Goal: Register for event/course

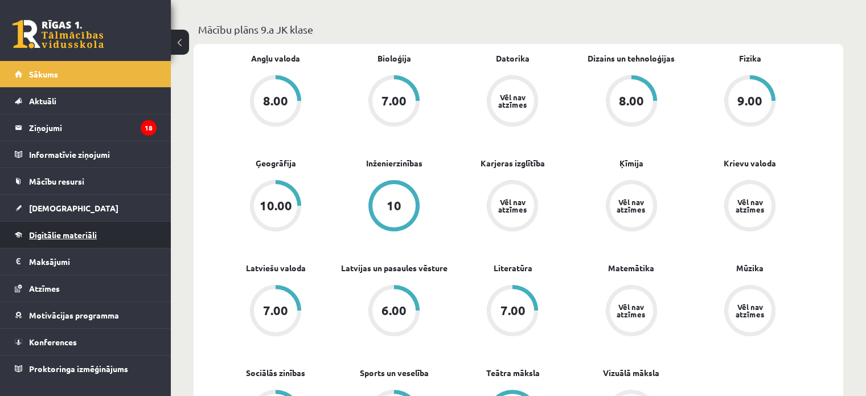
scroll to position [342, 0]
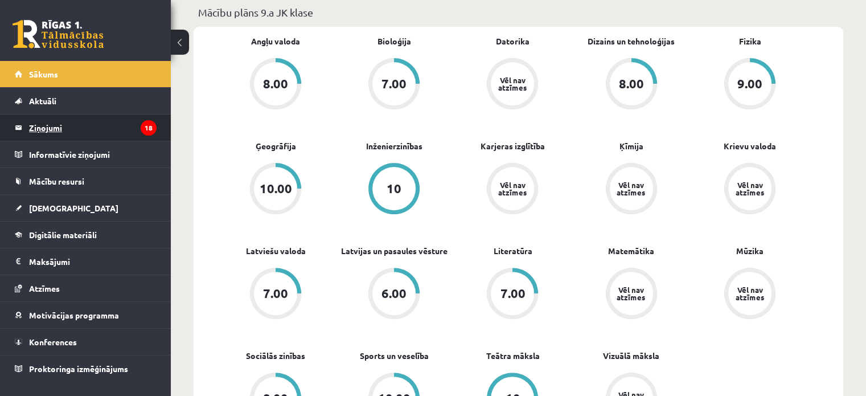
click at [81, 118] on legend "Ziņojumi 18" at bounding box center [93, 127] width 128 height 26
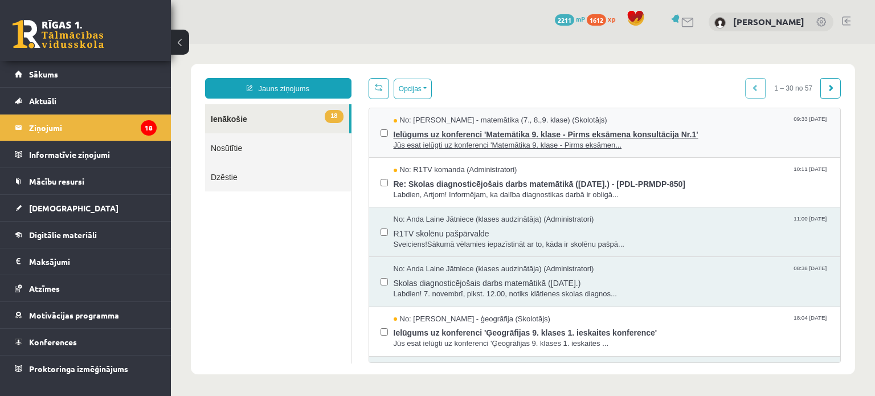
click at [460, 141] on span "Jūs esat ielūgti uz konferenci 'Matemātika 9. klase - Pirms eksāmen..." at bounding box center [611, 145] width 436 height 11
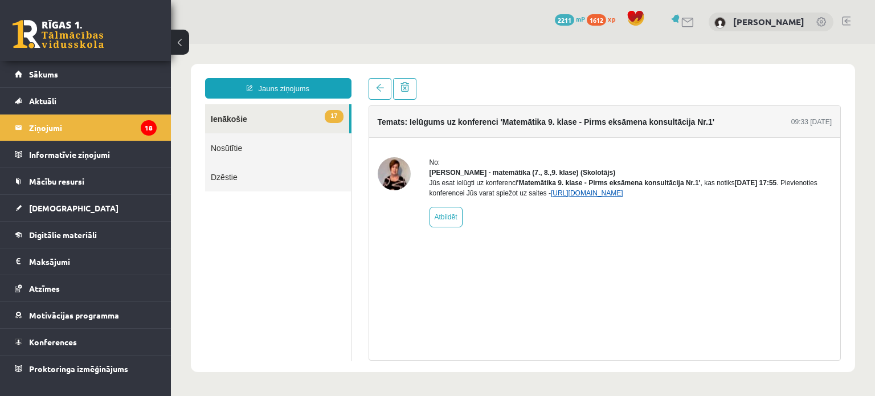
click at [623, 197] on link "https://eskola.r1tv.lv/conferences/4840/join" at bounding box center [587, 193] width 72 height 8
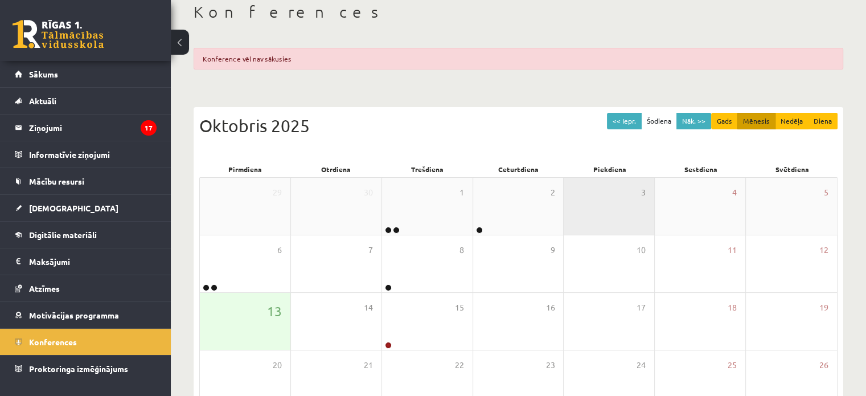
scroll to position [191, 0]
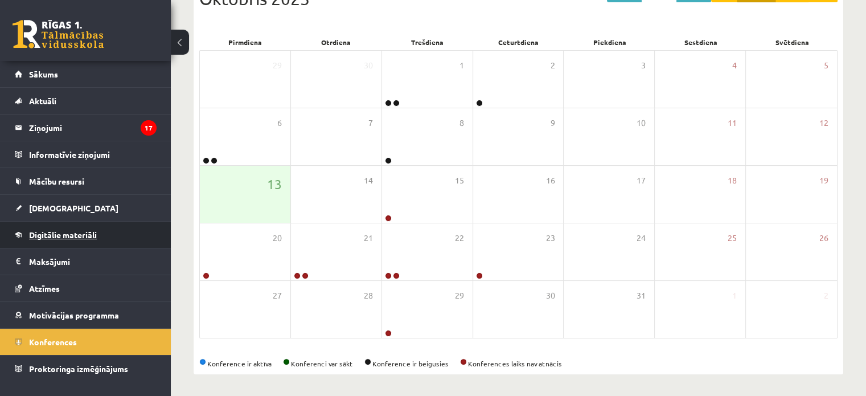
click at [53, 232] on span "Digitālie materiāli" at bounding box center [63, 234] width 68 height 10
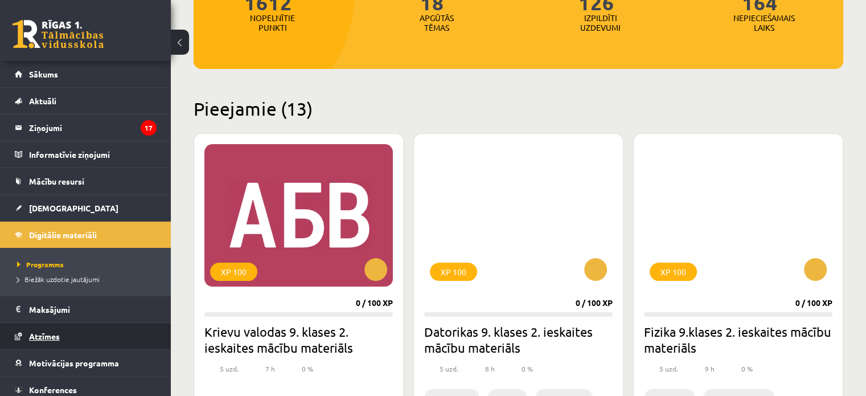
scroll to position [32, 0]
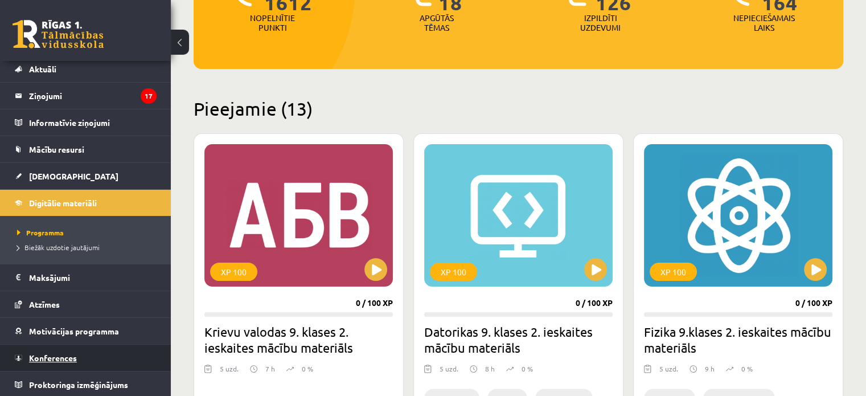
click at [102, 345] on link "Konferences" at bounding box center [86, 357] width 142 height 26
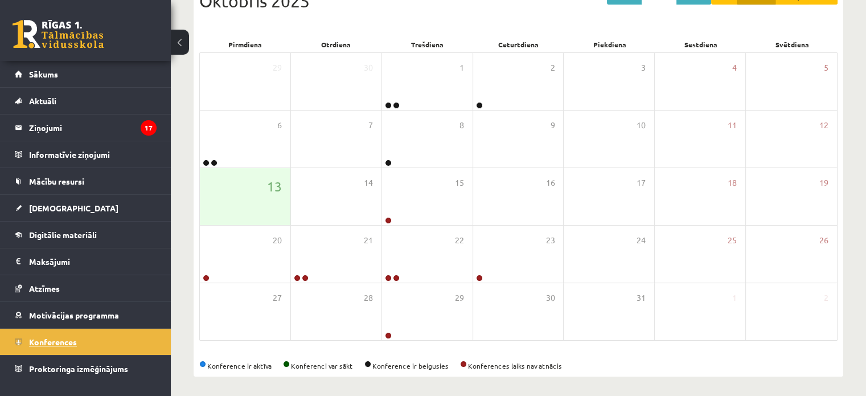
scroll to position [147, 0]
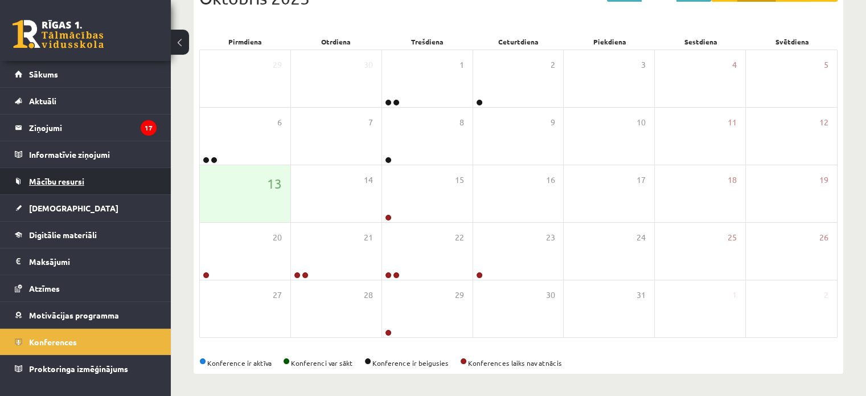
click at [101, 181] on link "Mācību resursi" at bounding box center [86, 181] width 142 height 26
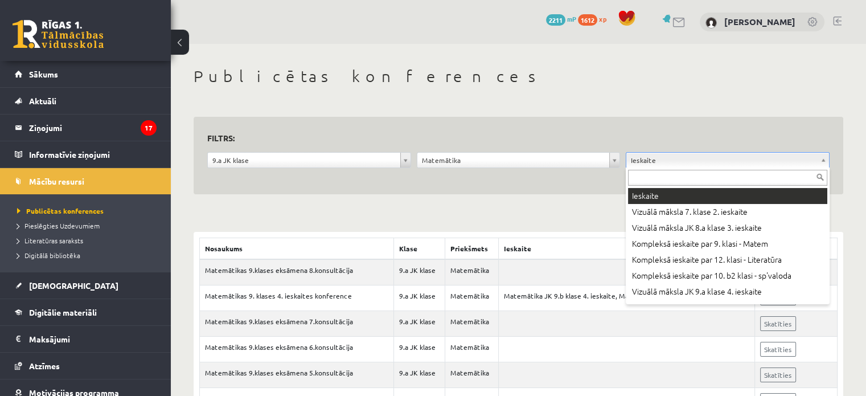
click at [784, 169] on div at bounding box center [728, 176] width 204 height 18
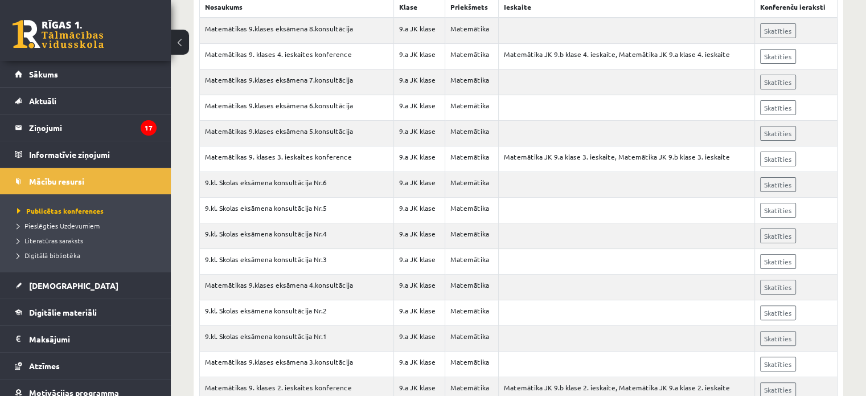
scroll to position [379, 0]
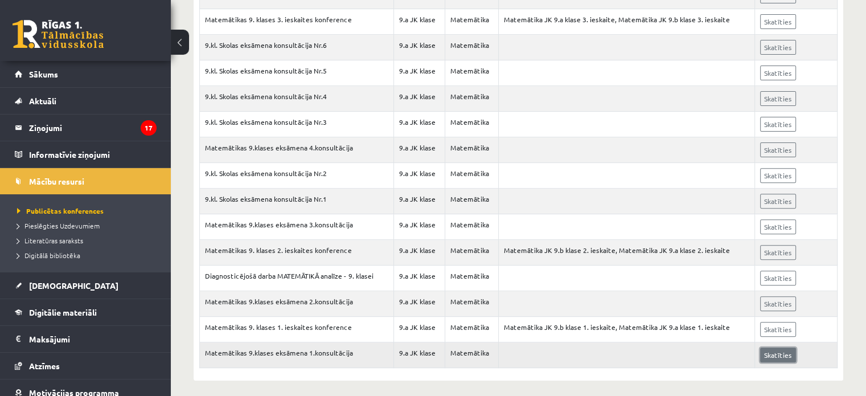
click at [771, 347] on link "Skatīties" at bounding box center [778, 354] width 36 height 15
